Goal: Task Accomplishment & Management: Manage account settings

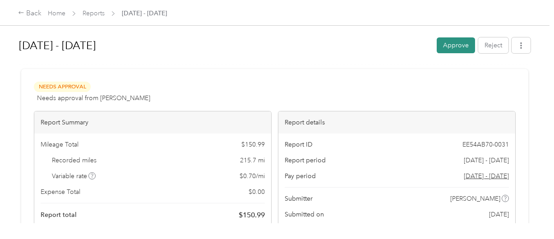
click at [458, 53] on button "Approve" at bounding box center [456, 45] width 38 height 16
